Goal: Task Accomplishment & Management: Manage account settings

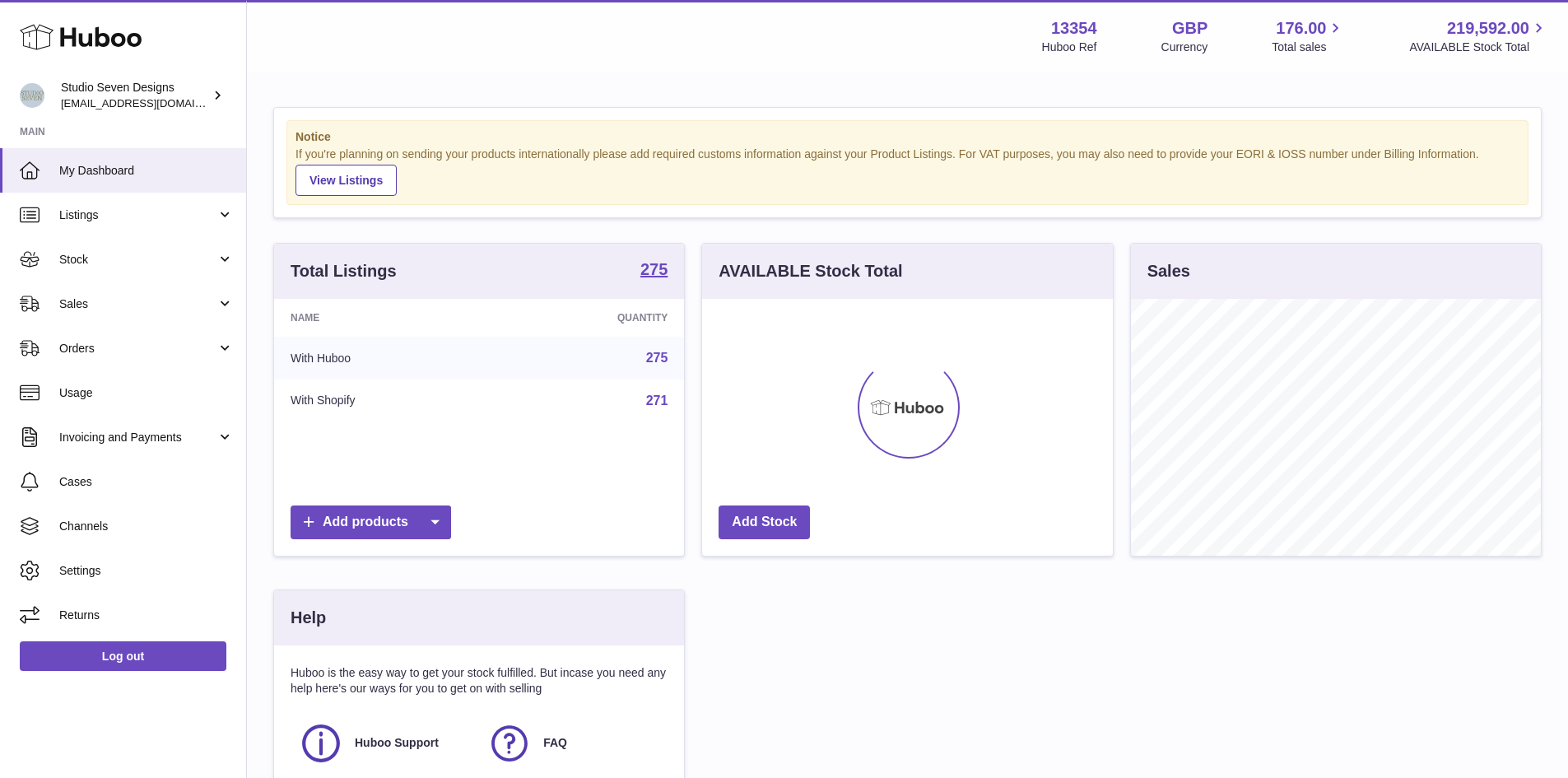
scroll to position [257, 411]
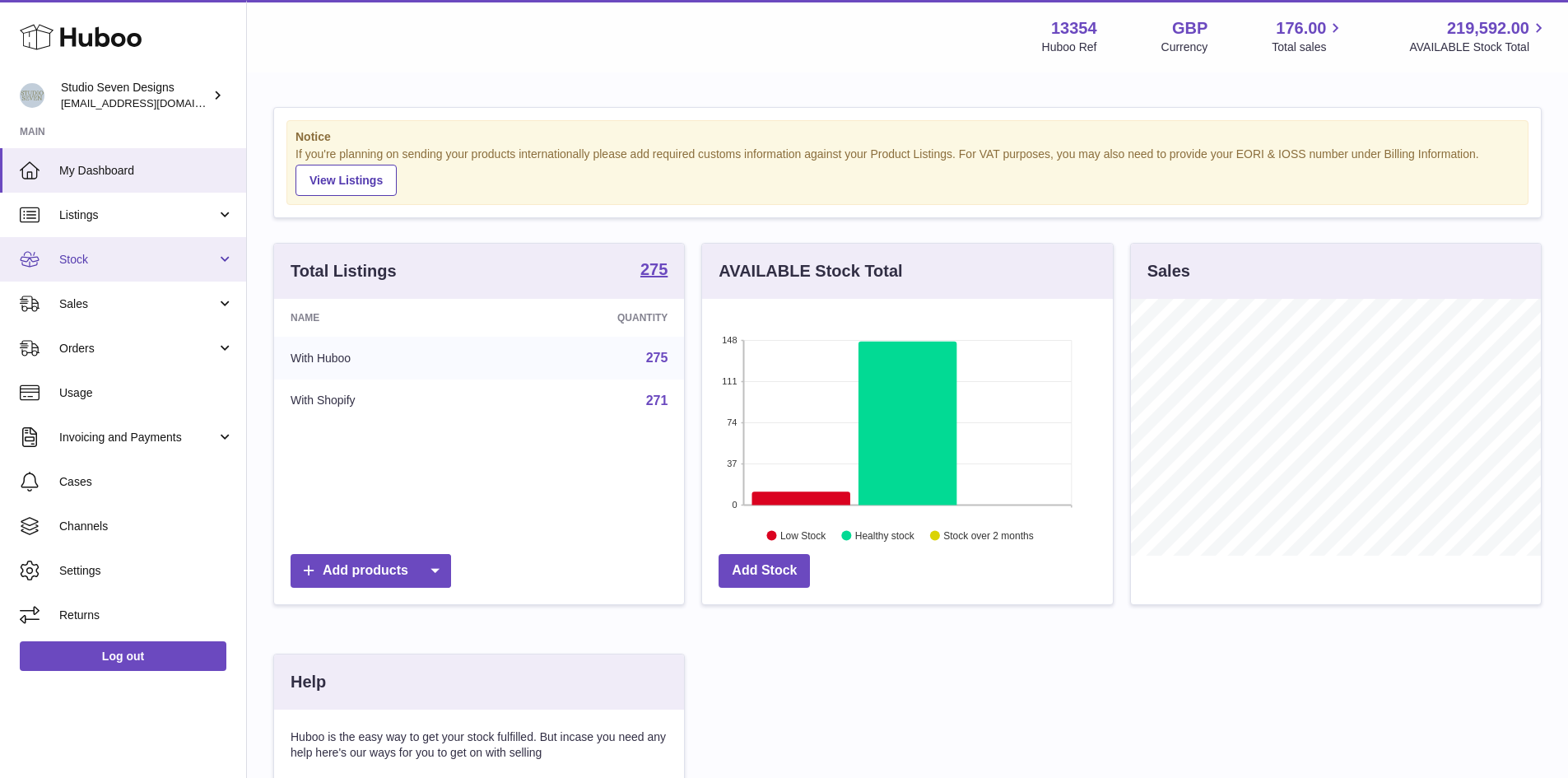
click at [232, 259] on link "Stock" at bounding box center [123, 259] width 246 height 44
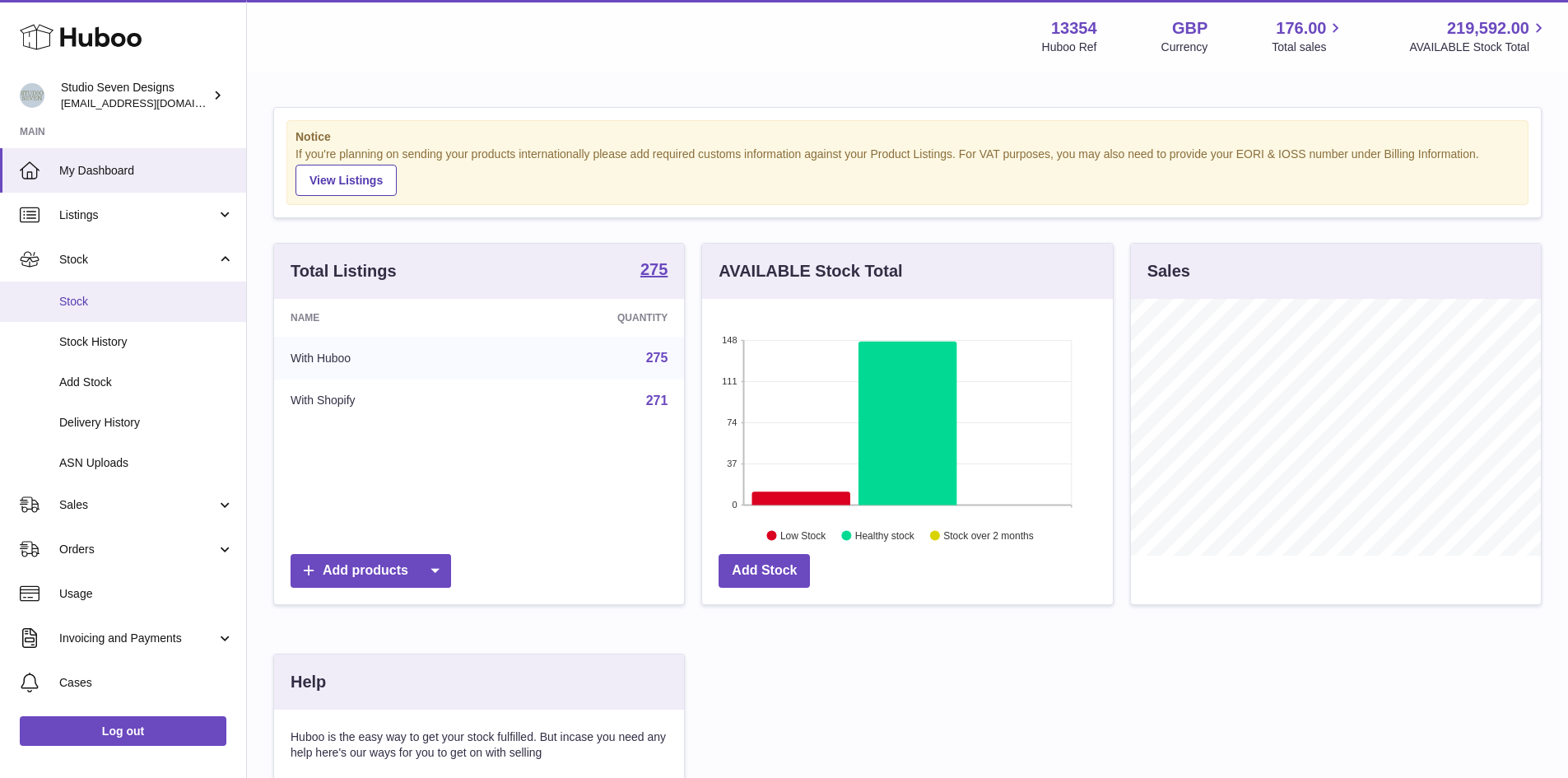
click at [82, 319] on link "Stock" at bounding box center [123, 301] width 246 height 40
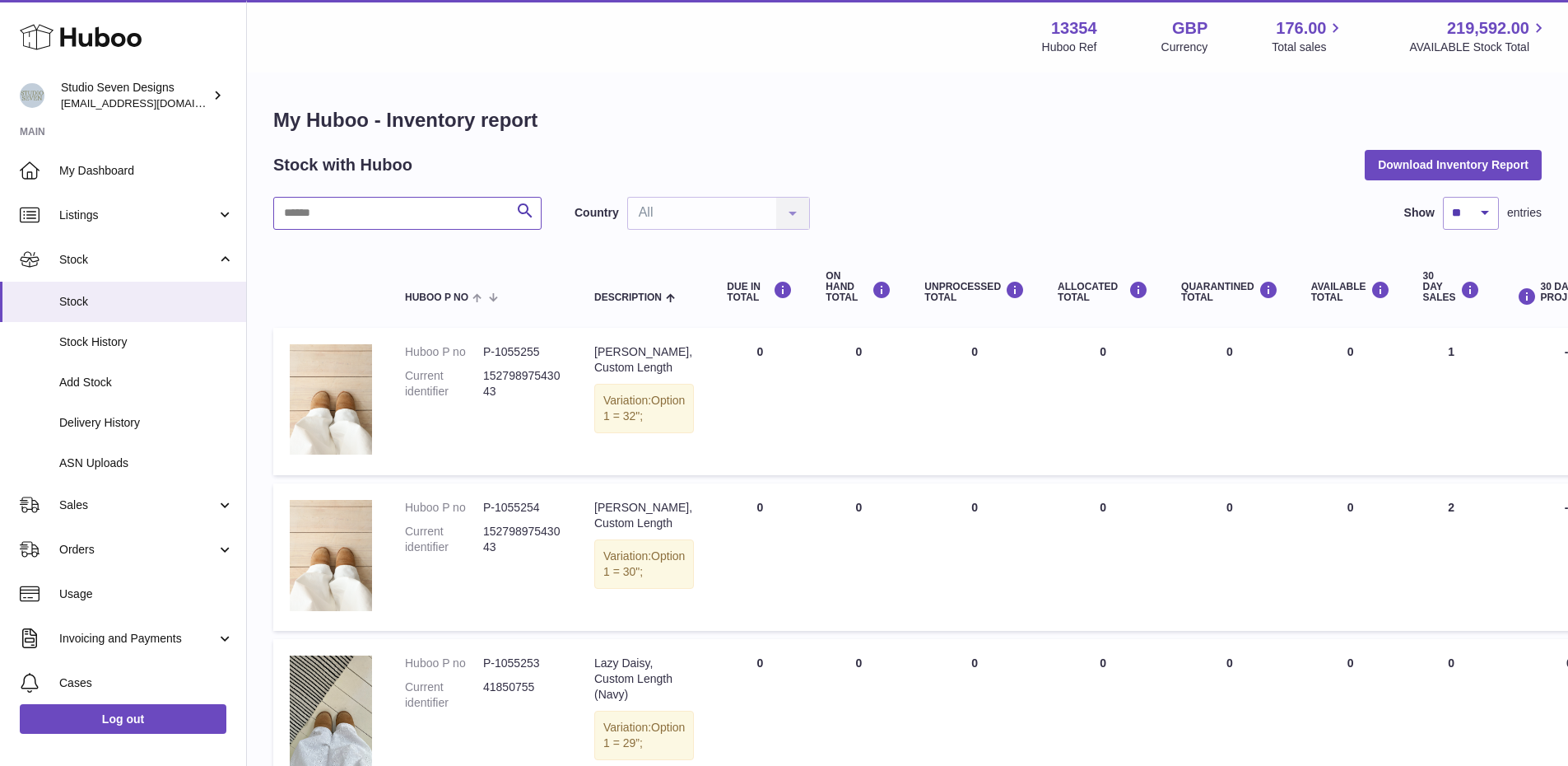
click at [406, 213] on input "text" at bounding box center [408, 214] width 269 height 33
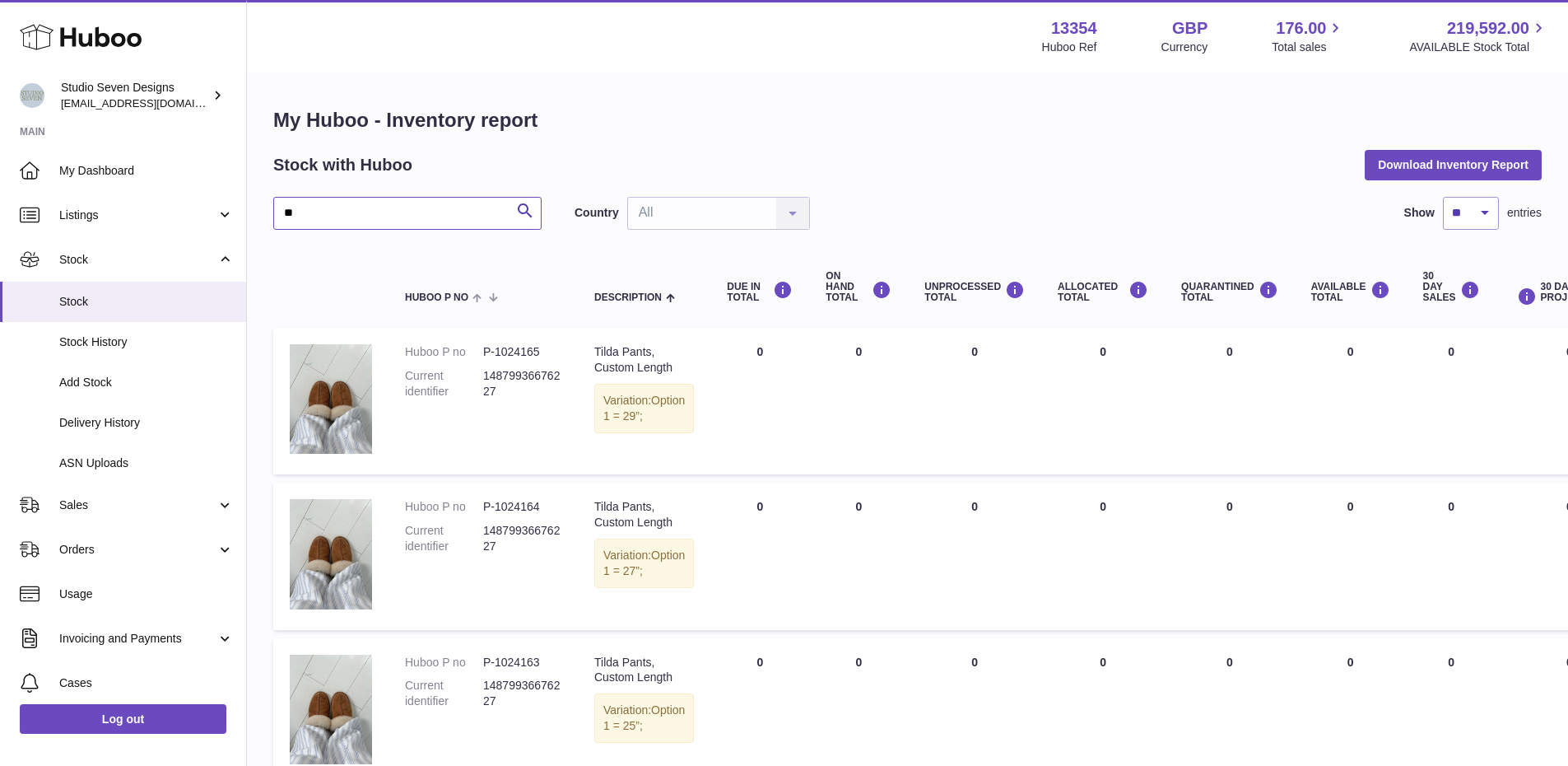
type input "*"
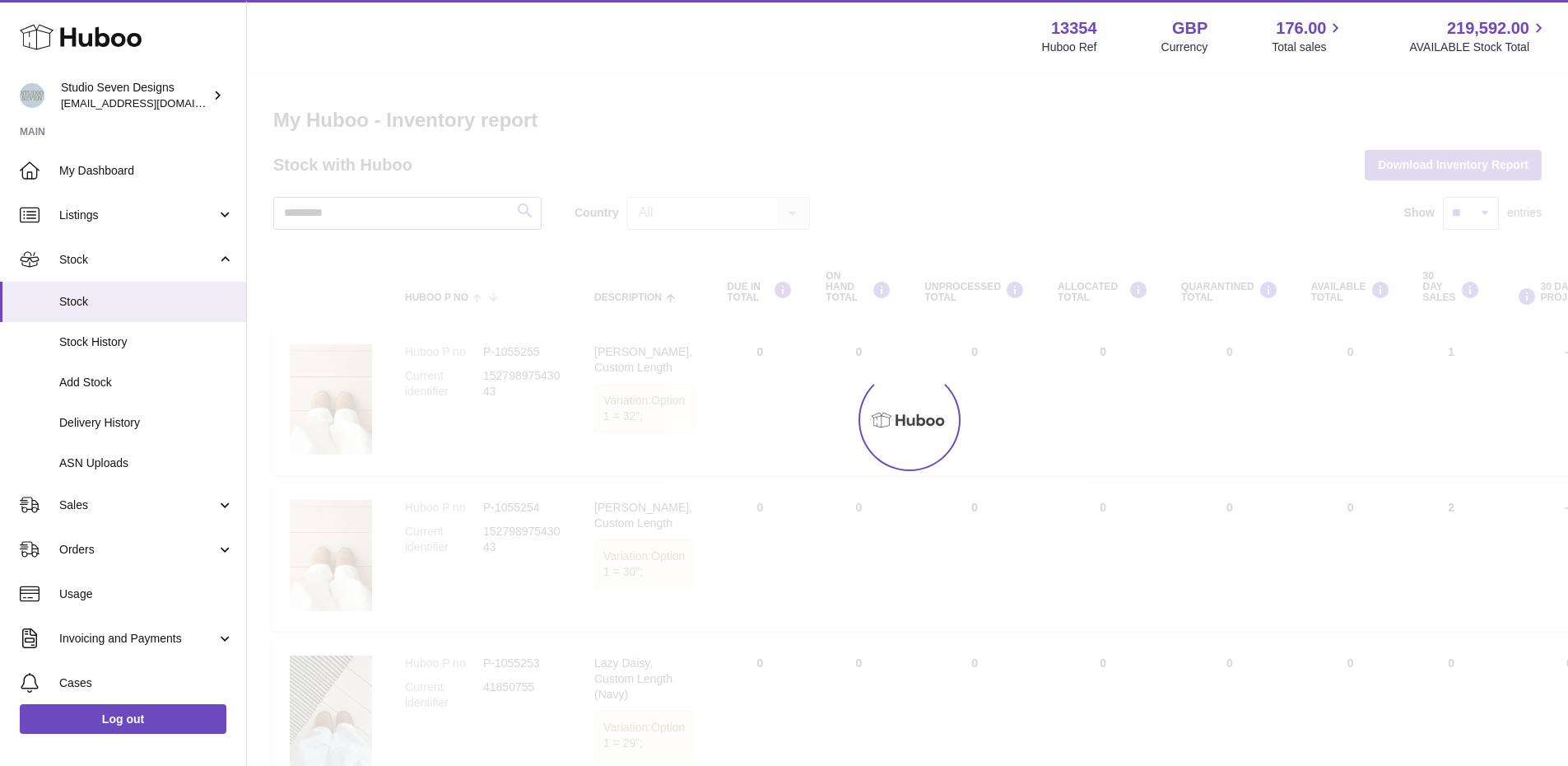
type input "**********"
